Goal: Task Accomplishment & Management: Use online tool/utility

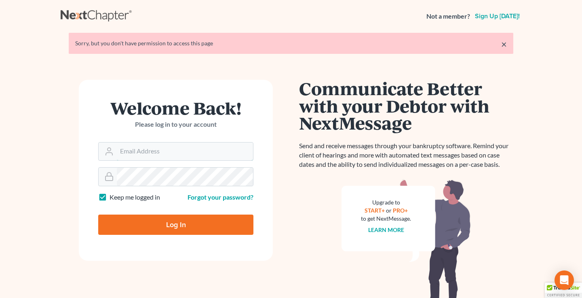
type input "[EMAIL_ADDRESS][DOMAIN_NAME]"
click at [176, 224] on input "Log In" at bounding box center [175, 224] width 155 height 20
type input "Thinking..."
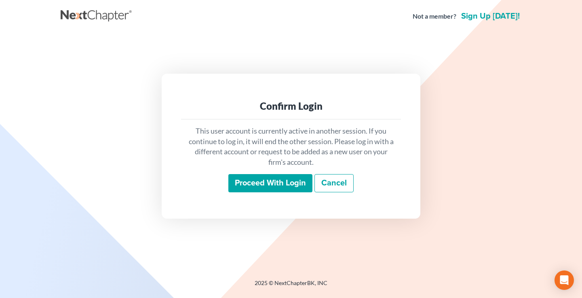
click at [270, 184] on input "Proceed with login" at bounding box center [271, 183] width 84 height 19
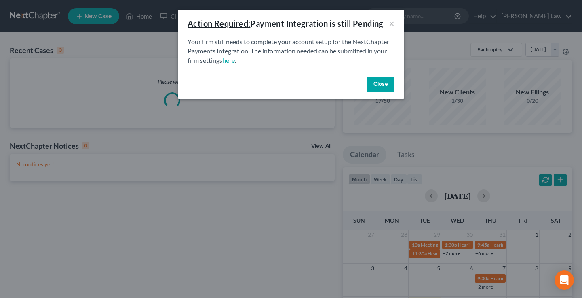
click at [384, 82] on button "Close" at bounding box center [381, 84] width 28 height 16
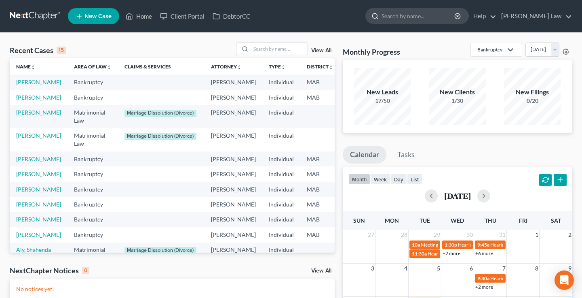
click at [437, 19] on input "search" at bounding box center [419, 15] width 74 height 15
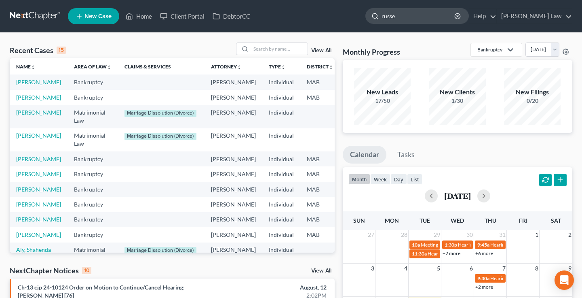
type input "[PERSON_NAME]"
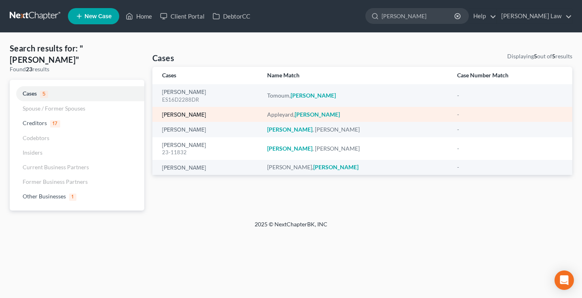
click at [198, 116] on link "[PERSON_NAME]" at bounding box center [184, 115] width 44 height 6
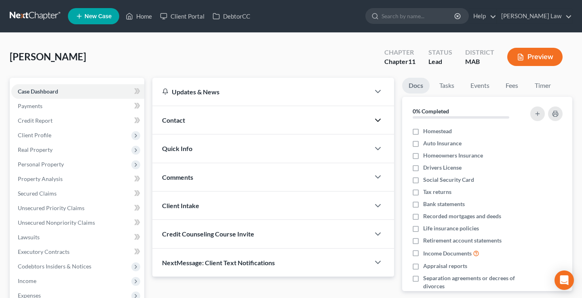
click at [377, 122] on icon "button" at bounding box center [378, 120] width 10 height 10
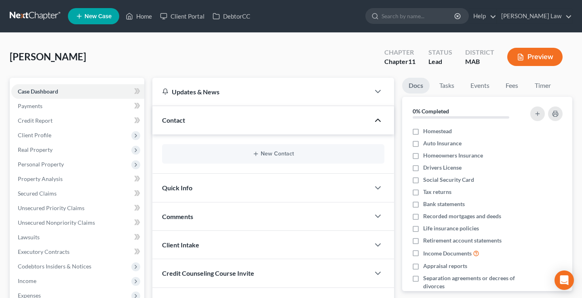
click at [376, 123] on icon "button" at bounding box center [378, 120] width 10 height 10
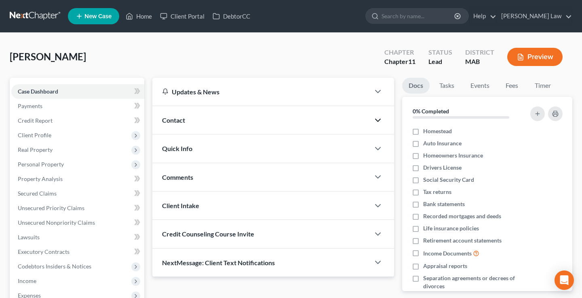
click at [375, 116] on icon "button" at bounding box center [378, 120] width 10 height 10
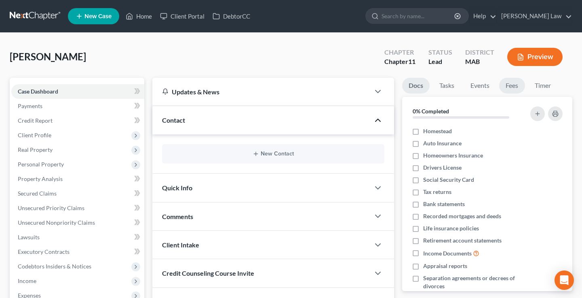
click at [510, 87] on link "Fees" at bounding box center [512, 86] width 26 height 16
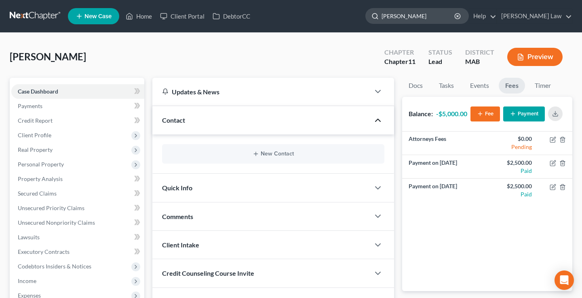
type input "[PERSON_NAME]"
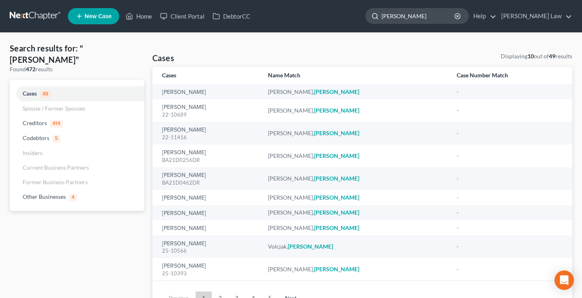
click at [453, 13] on input "[PERSON_NAME]" at bounding box center [419, 15] width 74 height 15
type input "[PERSON_NAME]"
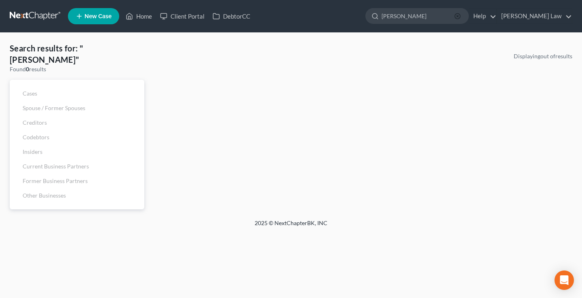
click at [461, 17] on icon "button" at bounding box center [458, 16] width 6 height 6
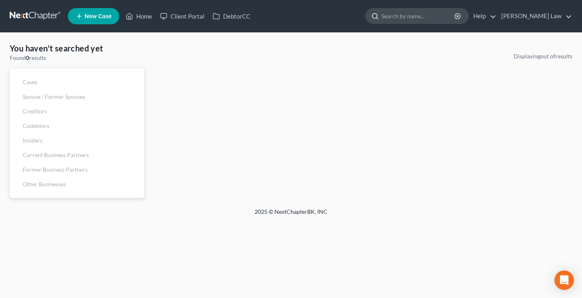
click at [436, 17] on input "search" at bounding box center [419, 15] width 74 height 15
type input "valen"
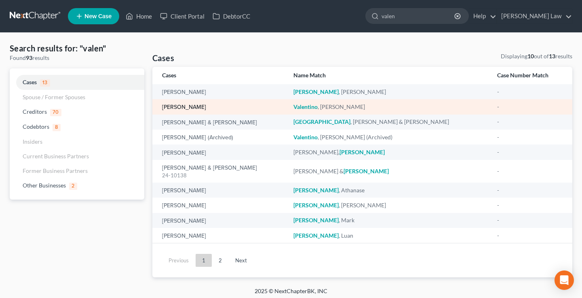
click at [201, 108] on link "[PERSON_NAME]" at bounding box center [184, 107] width 44 height 6
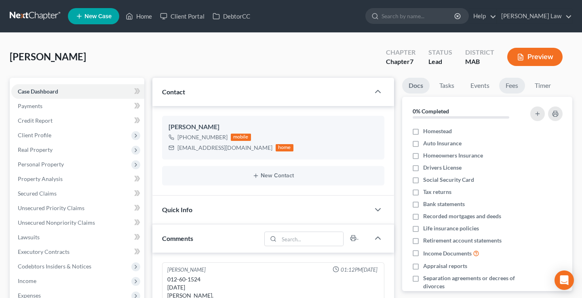
click at [514, 84] on link "Fees" at bounding box center [512, 86] width 26 height 16
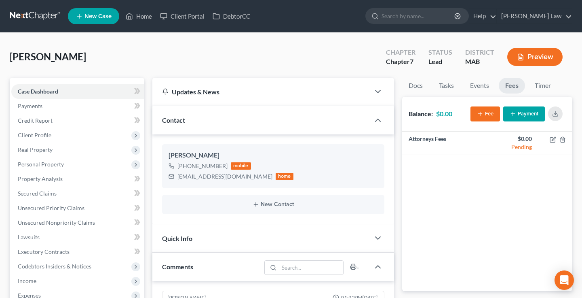
click at [530, 115] on button "Payment" at bounding box center [525, 113] width 42 height 15
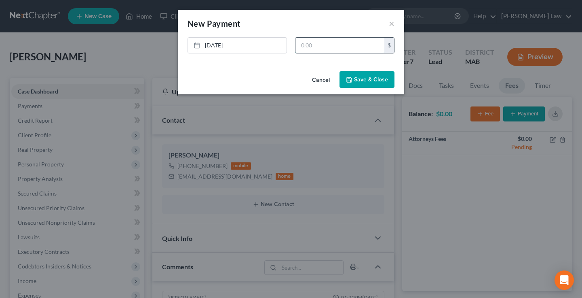
click at [332, 44] on input "text" at bounding box center [340, 45] width 89 height 15
type input "1,000"
click at [368, 81] on button "Save & Close" at bounding box center [367, 79] width 55 height 17
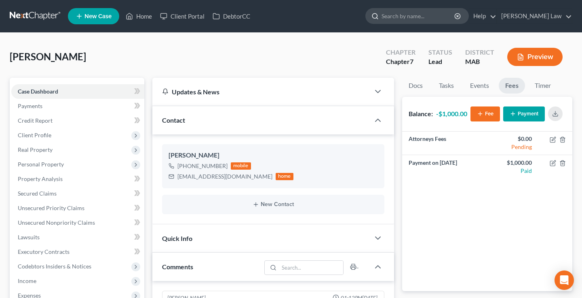
click at [454, 19] on input "search" at bounding box center [419, 15] width 74 height 15
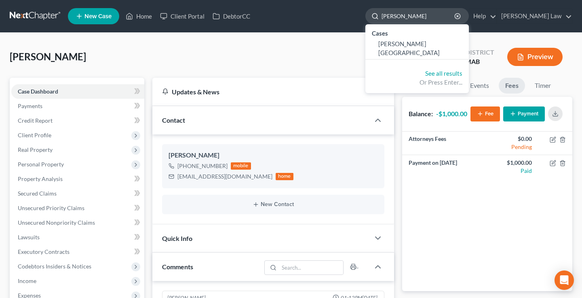
type input "[PERSON_NAME]"
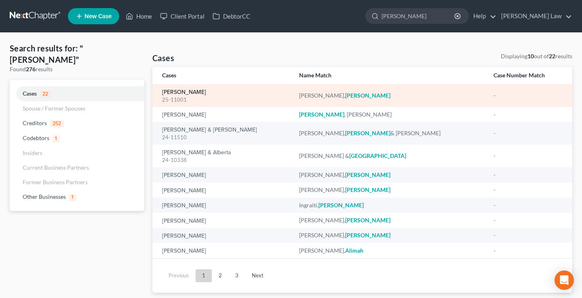
click at [186, 92] on link "[PERSON_NAME]" at bounding box center [184, 92] width 44 height 6
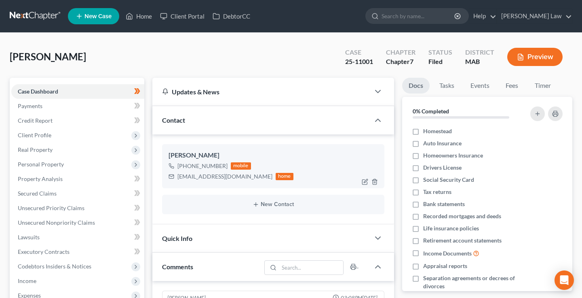
scroll to position [223, 0]
drag, startPoint x: 254, startPoint y: 177, endPoint x: 173, endPoint y: 177, distance: 80.9
click at [173, 177] on div "[EMAIL_ADDRESS][DOMAIN_NAME] home" at bounding box center [231, 176] width 125 height 11
copy div "[EMAIL_ADDRESS][DOMAIN_NAME]"
click at [305, 57] on div "[PERSON_NAME] Upgraded Case 25-11001 Chapter Chapter 7 Status Filed District MA…" at bounding box center [291, 59] width 563 height 35
